Goal: Transaction & Acquisition: Subscribe to service/newsletter

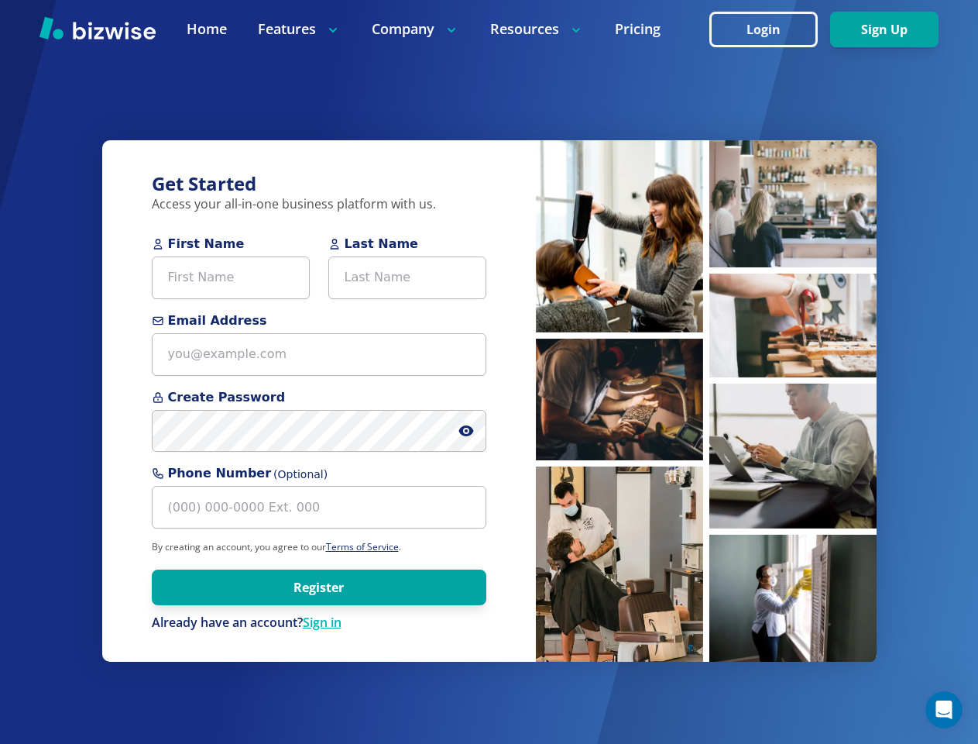
click at [489, 372] on div "Get Started Access your all-in-one business platform with us. First Name Last N…" at bounding box center [319, 401] width 434 height 522
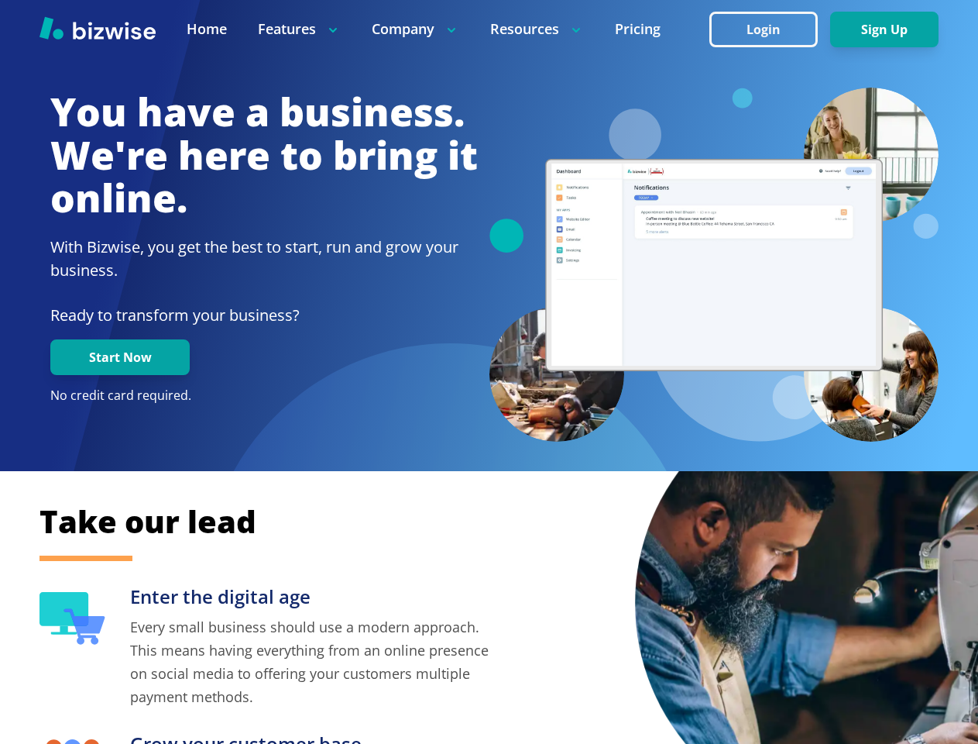
click at [489, 372] on div at bounding box center [714, 265] width 450 height 355
click at [806, 563] on img at bounding box center [855, 603] width 440 height 440
